Goal: Answer question/provide support: Answer question/provide support

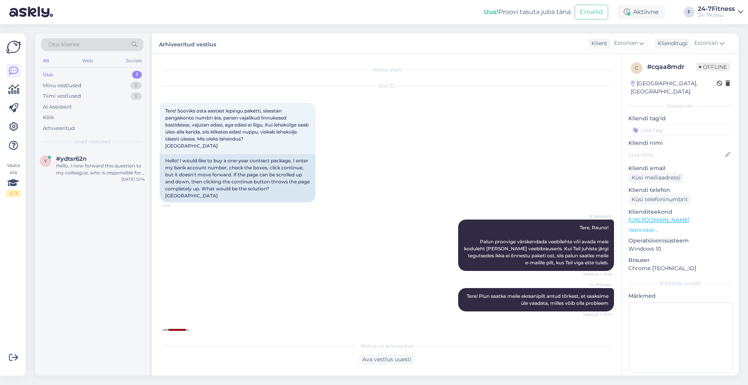
scroll to position [176, 0]
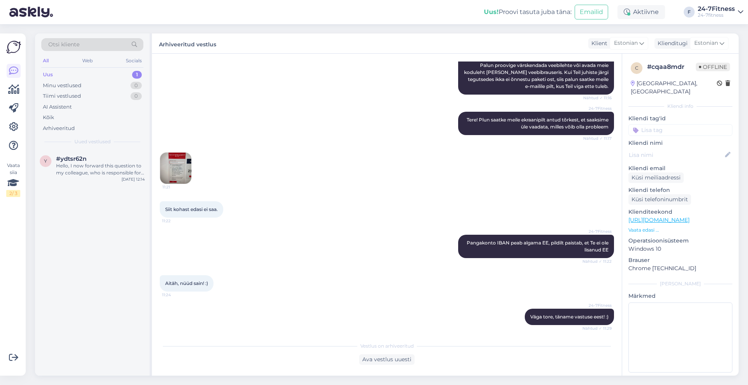
click at [49, 75] on div "Uus" at bounding box center [48, 75] width 10 height 8
click at [66, 179] on div "y #ydtsr62n Hello, I now forward this question to my colleague, who is responsi…" at bounding box center [92, 167] width 114 height 35
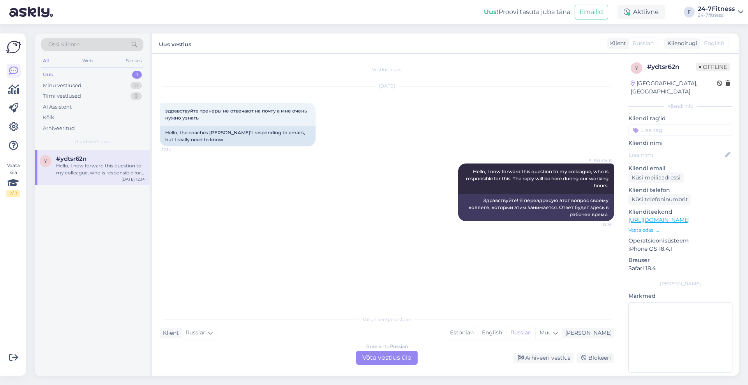
scroll to position [0, 0]
click at [392, 350] on div "Valige keel ja vastake Klient Russian Mina Estonian English Russian Muu Russian…" at bounding box center [387, 337] width 454 height 53
click at [390, 355] on div "Russian to Russian Võta vestlus üle" at bounding box center [387, 358] width 62 height 14
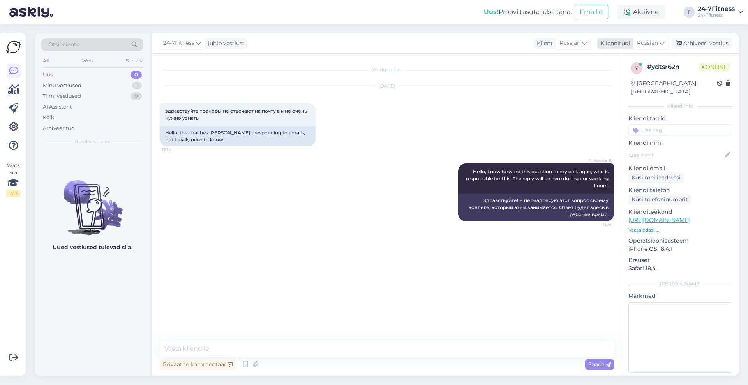
click at [656, 46] on span "Russian" at bounding box center [647, 43] width 21 height 9
click at [635, 59] on input "ru" at bounding box center [632, 60] width 73 height 12
type input "r"
type input "est"
click at [623, 77] on link "Estonian" at bounding box center [633, 78] width 86 height 12
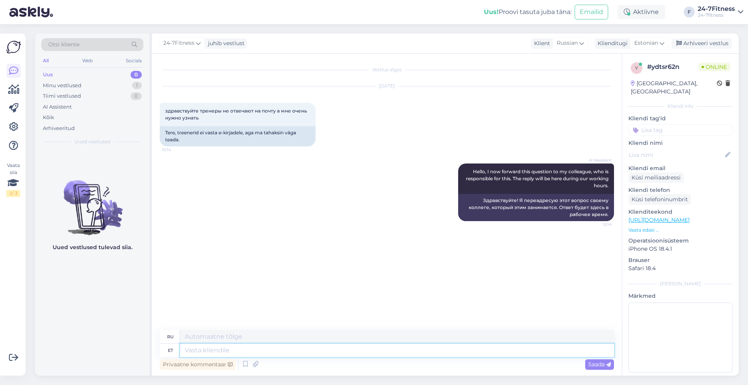
click at [378, 347] on textarea at bounding box center [397, 350] width 434 height 13
type textarea "Tere!"
type textarea "Привет!"
type textarea "Tere! Palun t"
type textarea "Здравствуйте! Пожалуйста."
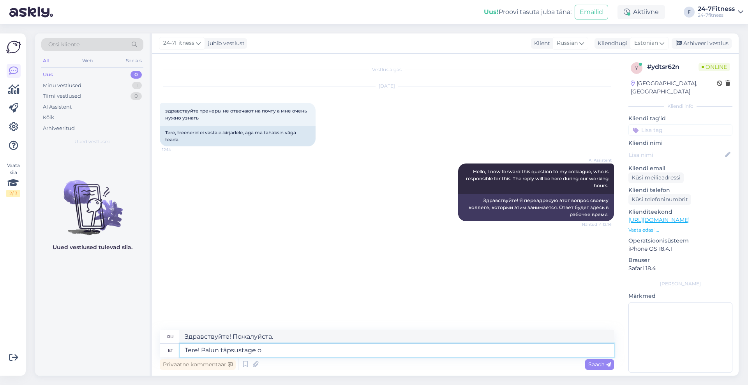
type textarea "Tere! Palun täpsustage om"
type textarea "Здравствуйте! Пожалуйста, уточните."
type textarea "Tere! Palun täpsustage om aküs"
type textarea "Здравствуйте! Пожалуйста, укажите om."
type textarea "Tere! Palun täpsustage om aküsimust"
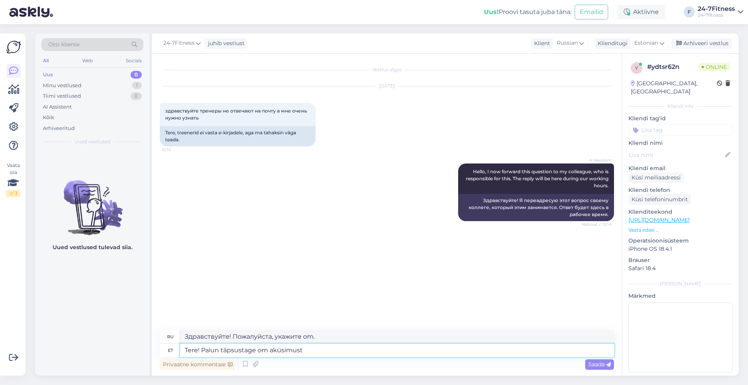
type textarea "Здравствуйте! Пожалуйста, уточните свой вопрос."
type textarea "Tere! Palun täpsustage om aküsimust."
type textarea "Здравствуйте! Пожалуйста, уточните ваш вопрос."
click at [268, 350] on textarea "Tere! Palun täpsustage om aküsimust." at bounding box center [397, 350] width 434 height 13
type textarea "Tere! Palun täpsustage oma küsimust."
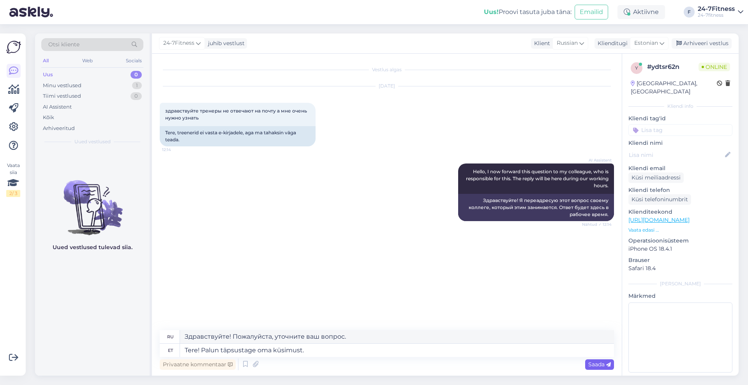
click at [590, 368] on span "Saada" at bounding box center [599, 364] width 23 height 7
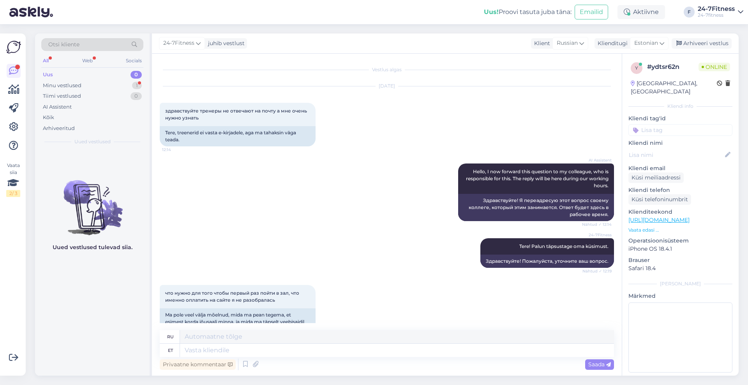
scroll to position [82, 0]
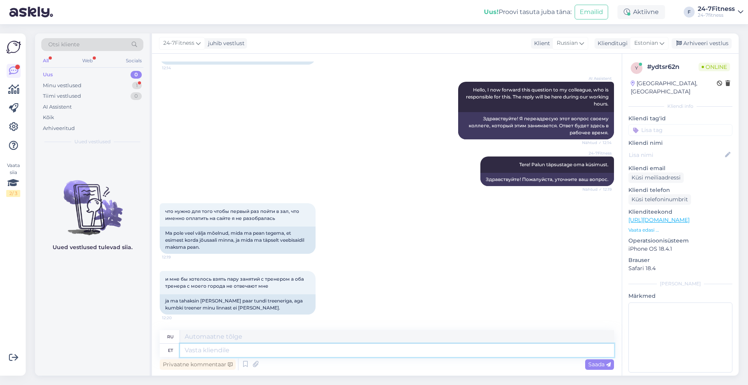
click at [330, 350] on textarea at bounding box center [397, 350] width 434 height 13
type textarea "Paketi"
type textarea "Упаковка"
type textarea "Paketi saate os"
type textarea "Вы можете получить посылку."
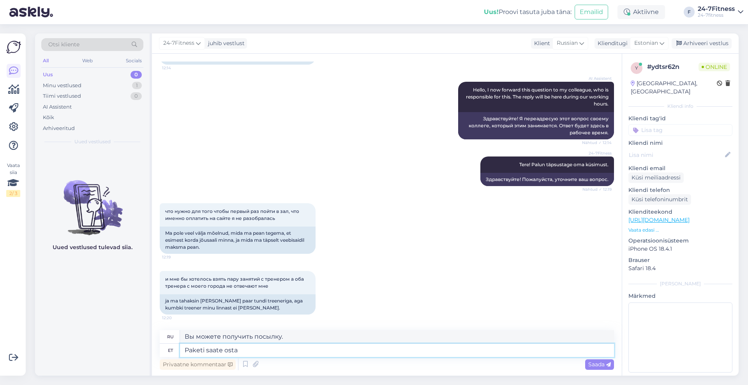
type textarea "Paketi saate osta m"
type textarea "Вы можете купить пакет"
type textarea "Paketi saate osta meie kod"
type textarea "Вы можете купить пакет у нас"
type textarea "Paketi saate osta meie kodulehelt, kõ"
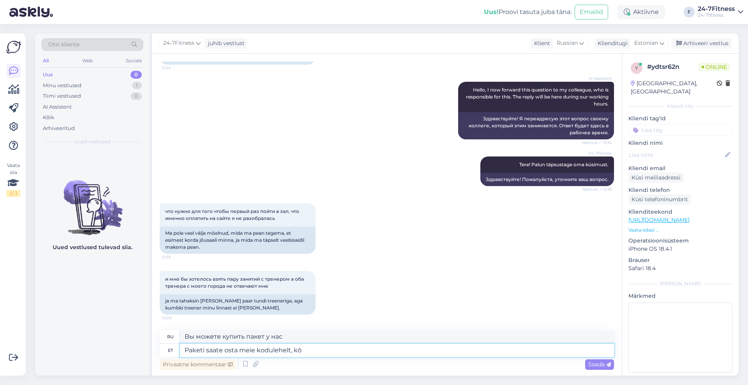
type textarea "Вы можете приобрести пакет на нашем сайте,"
type textarea "Paketi saate osta meie kodulehelt, kõik pak"
type textarea "Вы можете приобрести пакет на нашем сайте, все"
type textarea "Paketi saate osta meie kodulehelt, kõik paketid ko"
type textarea "Вы можете приобрести пакет на нашем сайте, все пакеты"
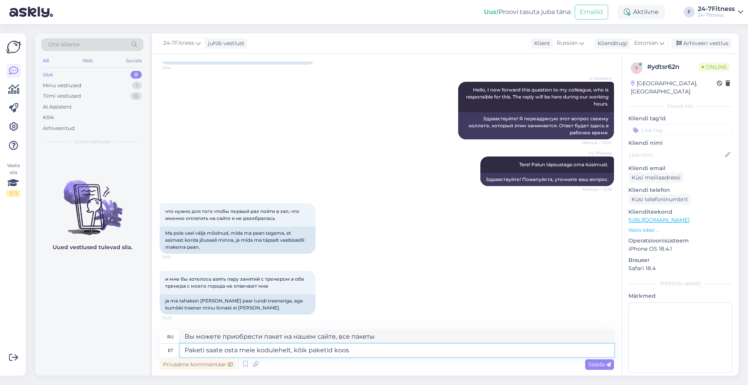
type textarea "Paketi saate osta meie kodulehelt, kõik paketid koos h"
type textarea "Вы можете купить пакет на нашем сайте, все пакеты вместе"
type textarea "Paketi saate osta meie kodulehelt, kõik paketid koos hindadega on"
type textarea "Купить пакет можно на нашем сайте, все пакеты с ценами."
type textarea "Paketi saate osta meie kodulehelt, kõik paketid koos hindadega on n"
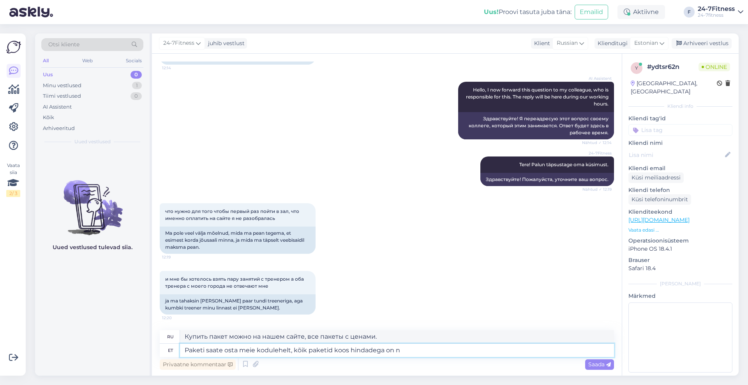
type textarea "Вы можете приобрести пакет на нашем сайте, все пакеты с ценами указаны"
type textarea "Paketi saate osta meie kodulehelt, kõik paketid koos hindadega on nähtavad"
type textarea "Приобрести пакет можно на нашем сайте, там видны все пакеты с ценами."
paste textarea "https://24-7fitness.ee/prisoedinenie/"
type textarea "Paketi saate osta meie kodulehelt, kõik paketid koos hindadega on nähtavad http…"
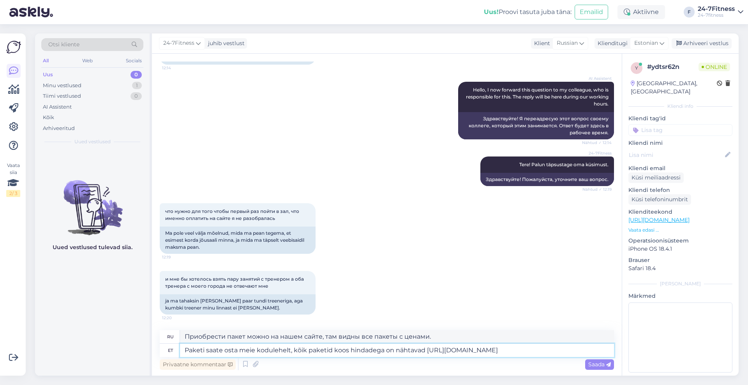
type textarea "Приобрести пакет можно на нашем сайте, все пакеты с ценами можно посмотреть htt…"
type textarea "Paketi saate osta meie kodulehelt, kõik paketid koos hindadega on nähtavad http…"
click at [600, 362] on span "Saada" at bounding box center [599, 364] width 23 height 7
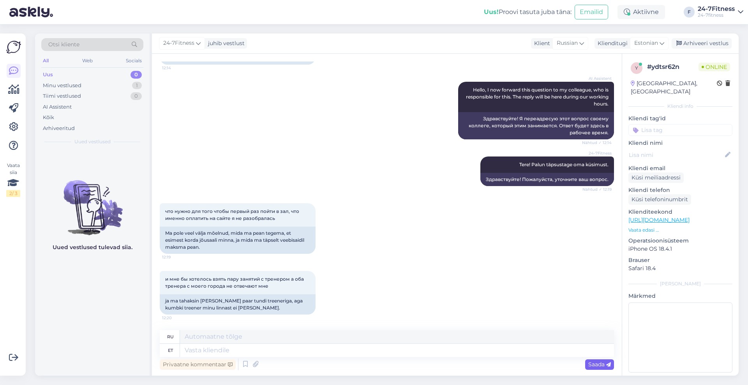
scroll to position [150, 0]
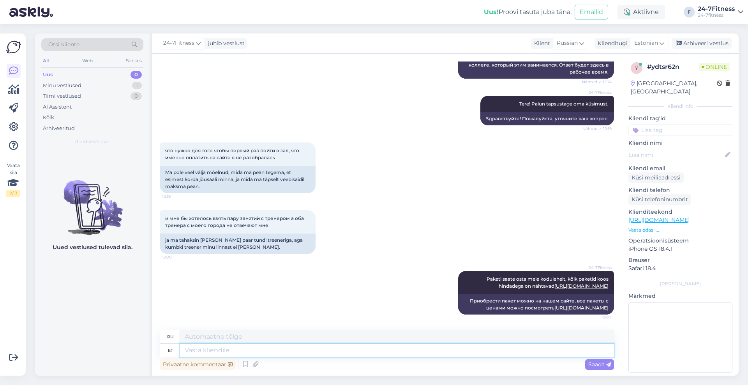
click at [468, 348] on textarea at bounding box center [397, 350] width 434 height 13
type textarea "Paraku p"
type textarea "К сожалению"
type textarea "Paraku personaaltreenerite"
type textarea "К сожалению, персональные тренеры"
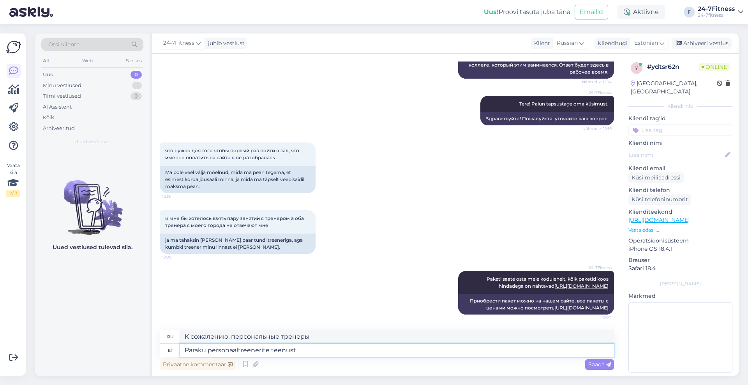
type textarea "Paraku personaaltreenerite teenust m"
type textarea "К сожалению, услуги персональных тренеров"
type textarea "Paraku personaaltreenerite teenust meie ei"
type textarea "К сожалению, услуги персональных тренеров нам не доступны."
type textarea "Paraku personaaltreenerite teenust meie ei va"
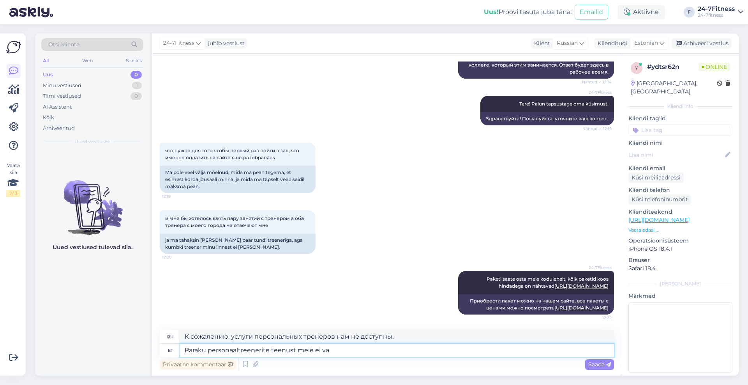
type textarea "К сожалению, мы не предлагаем услуги персонального тренера."
type textarea "Paraku personaaltreenerite teenust meie ei vahenda"
type textarea "К сожалению, мы не предоставляем услуги персонального тренера."
type textarea "Paraku personaaltreenerite teenust meie ei vahenda ning nende"
type textarea "К сожалению, мы не предоставляем услуги персонального тренера и"
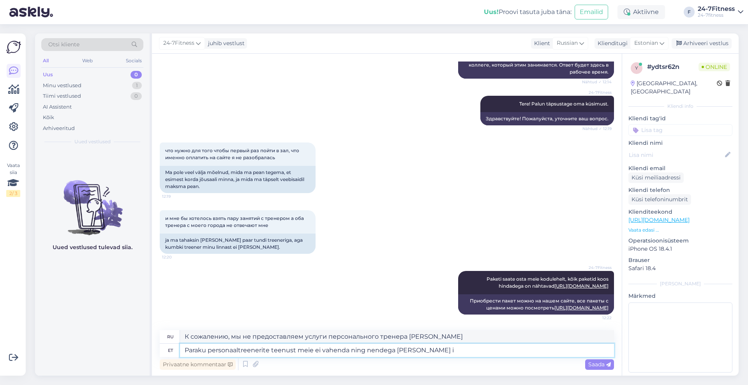
type textarea "Paraku personaaltreenerite teenust meie ei vahenda ning nendega peate is"
type textarea "К сожалению, мы не предоставляем услуги персонального тренера, и вам придется с…"
type textarea "Paraku personaaltreenerite teenust meie ei vahenda ning nendega peate ise ü"
type textarea "К сожалению, мы не предоставляем услуги персонального тренера, и вам придется с…"
type textarea "Paraku personaaltreenerite teenust meie ei vahenda ning nendega peate ise ühend…"
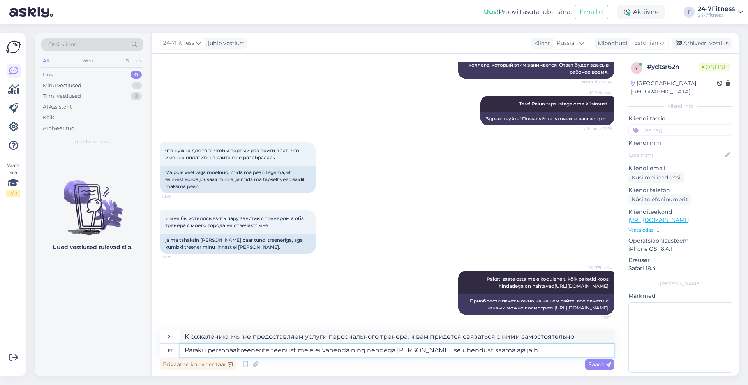
type textarea "К сожалению, мы не предоставляем услуги персонального тренера, и вам придется с…"
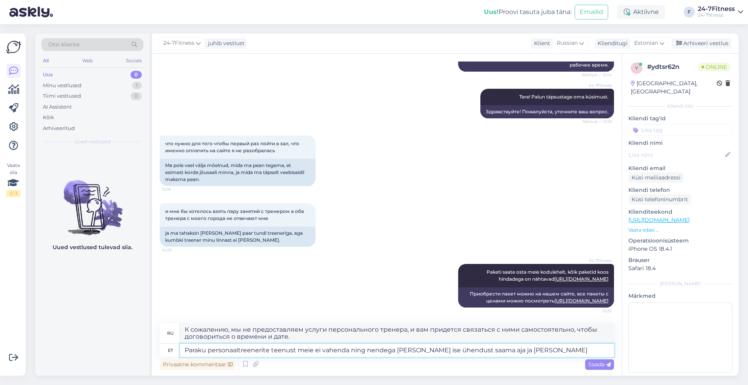
type textarea "Paraku personaaltreenerite teenust meie ei vahenda ning nendega peate ise ühend…"
type textarea "К сожалению, мы не предоставляем услуги персонального тренера, и вам придется с…"
type textarea "Paraku personaaltreenerite teenust meie ei vahenda ning nendega peate ise ühend…"
type textarea "К сожалению, мы не предоставляем услуги персонального тренера, и вам придется с…"
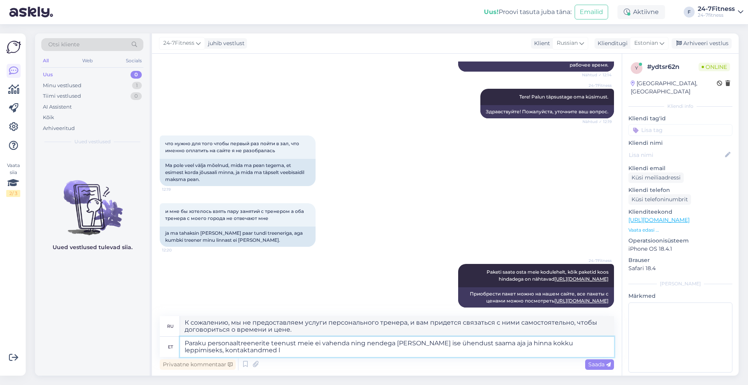
type textarea "Paraku personaaltreenerite teenust meie ei vahenda ning nendega peate ise ühend…"
type textarea "К сожалению, мы не предоставляем услуги персонального тренера, и вам придётся с…"
type textarea "Paraku personaaltreenerite teenust meie ei vahenda ning nendega peate ise ühend…"
type textarea "К сожалению, мы не предоставляем услуги персонального тренера, и вам придётся с…"
paste textarea "https://24-7fitness.ee/ru/spordiklubi/treenerid/personalnie-treneri/"
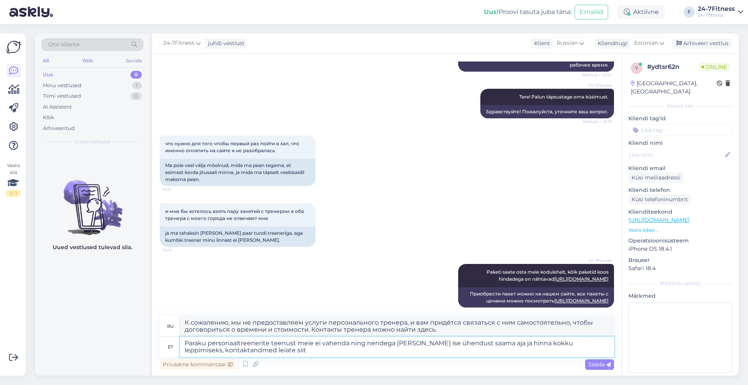
type textarea "Paraku personaaltreenerite teenust meie ei vahenda ning nendega peate ise ühend…"
click at [588, 350] on textarea "Paraku personaaltreenerite teenust meie ei vahenda ning nendega peate ise ühend…" at bounding box center [397, 347] width 434 height 20
type textarea "К сожалению, мы не предоставляем услуги персонального тренера, и вам придётся с…"
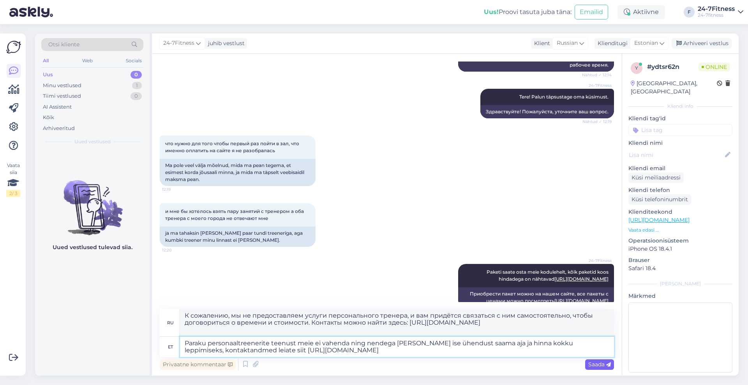
type textarea "Paraku personaaltreenerite teenust meie ei vahenda ning nendega peate ise ühend…"
click at [605, 364] on span "Saada" at bounding box center [599, 364] width 23 height 7
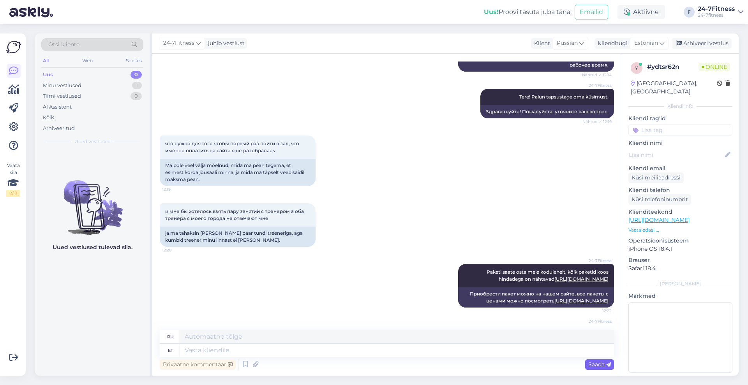
scroll to position [245, 0]
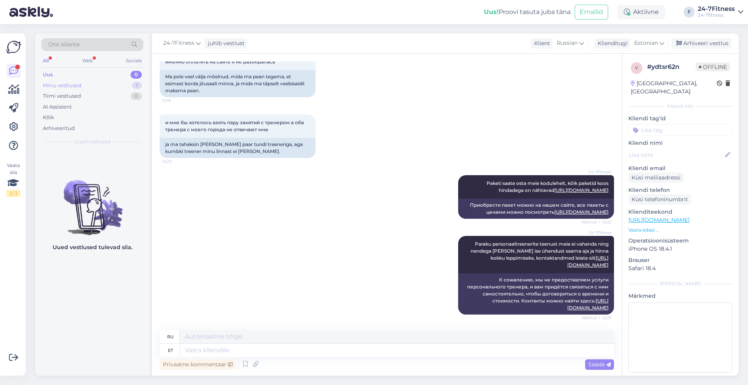
click at [55, 82] on div "Minu vestlused" at bounding box center [62, 86] width 39 height 8
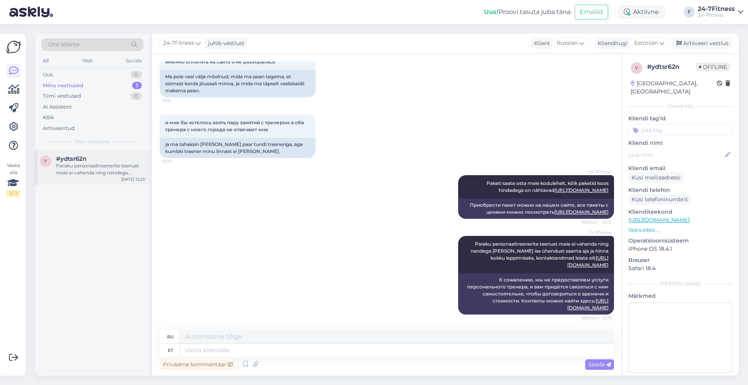
click at [115, 179] on div "y #ydtsr62n Paraku personaaltreenerite teenust meie ei vahenda ning nendega pea…" at bounding box center [92, 167] width 114 height 35
click at [695, 40] on div "Arhiveeri vestlus" at bounding box center [701, 43] width 60 height 11
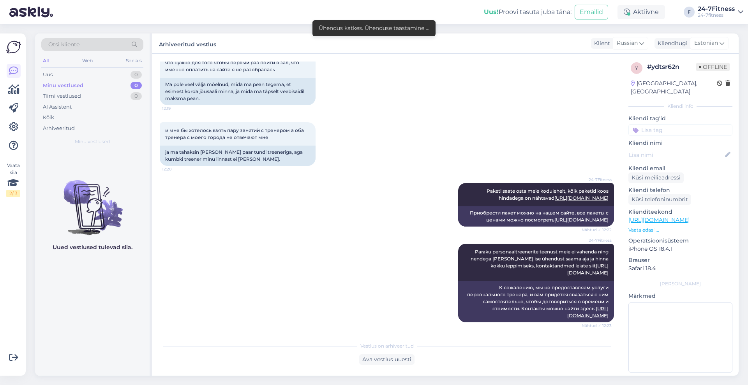
click at [391, 250] on div "24-7Fitness Paraku personaaltreenerite teenust meie ei vahenda ning nendega pea…" at bounding box center [387, 283] width 454 height 96
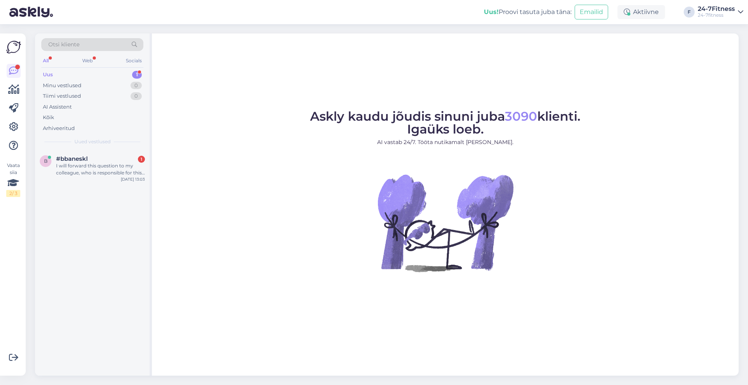
click at [79, 74] on div "Uus 1" at bounding box center [92, 74] width 102 height 11
click at [81, 160] on span "#bbaneskl" at bounding box center [72, 158] width 32 height 7
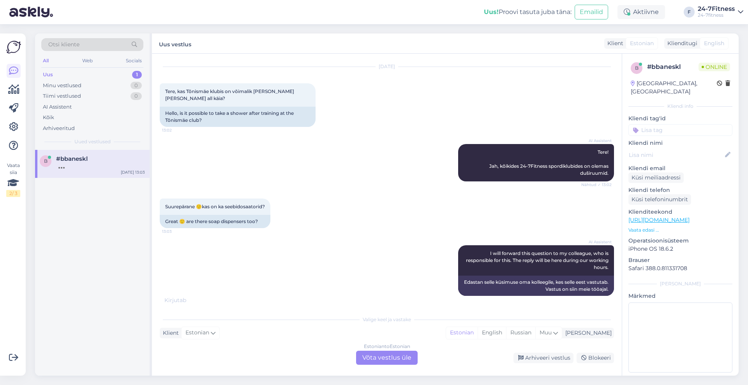
scroll to position [66, 0]
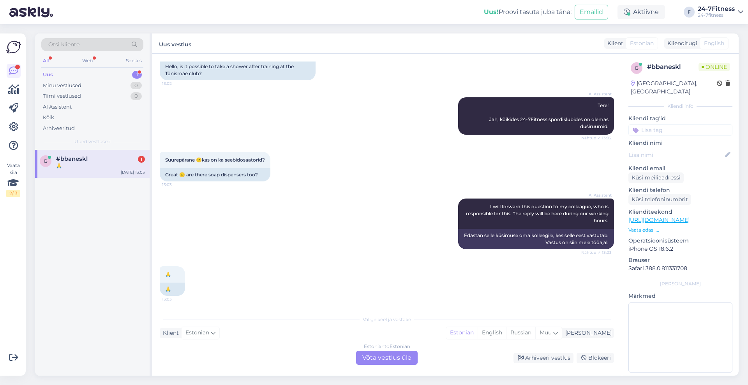
click at [330, 287] on div "🙏 13:03 🙏" at bounding box center [387, 281] width 454 height 47
click at [366, 354] on div "Estonian to Estonian Võta vestlus üle" at bounding box center [387, 358] width 62 height 14
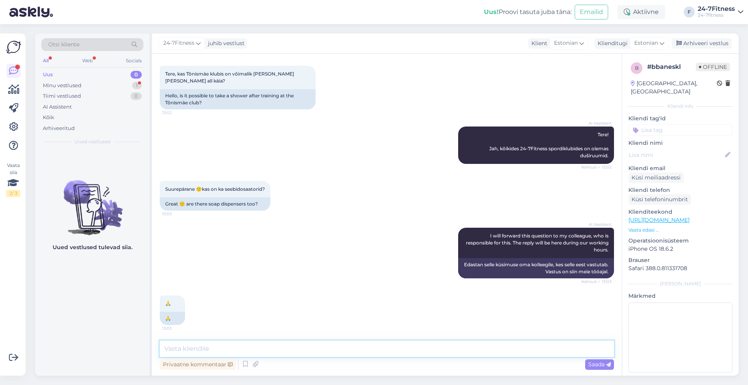
click at [366, 354] on textarea at bounding box center [387, 349] width 454 height 16
click at [335, 352] on textarea "Tere! Paraku duširuumides [PERSON_NAME] olemas ei ole, kliendi dkannavad kaasas…" at bounding box center [387, 349] width 454 height 16
type textarea "Tere! Paraku duširuumides [PERSON_NAME] olemas ei ole, kliendid kannavad kaasas…"
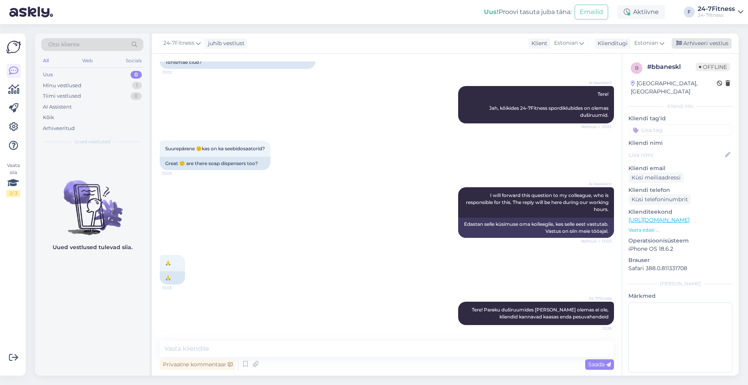
click at [700, 46] on div "Arhiveeri vestlus" at bounding box center [701, 43] width 60 height 11
